Goal: Task Accomplishment & Management: Manage account settings

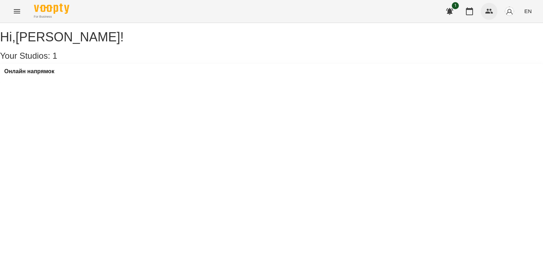
click at [494, 5] on button "button" at bounding box center [489, 11] width 17 height 17
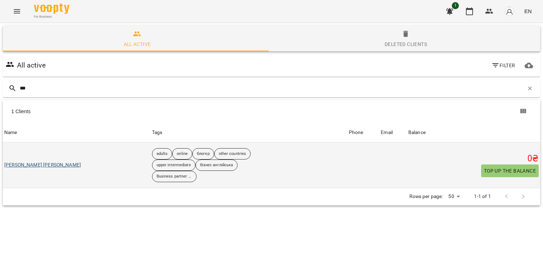
type input "***"
click at [45, 162] on link "[PERSON_NAME] [PERSON_NAME]" at bounding box center [42, 165] width 77 height 7
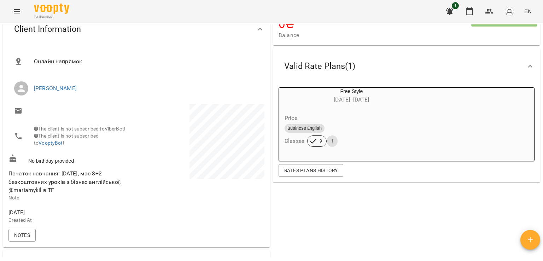
scroll to position [71, 0]
